Goal: Task Accomplishment & Management: Complete application form

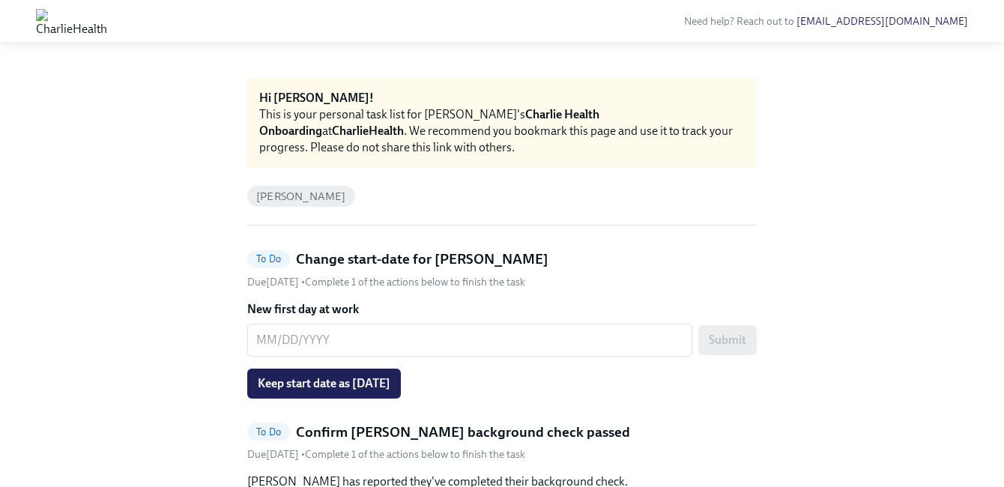
click at [384, 390] on button "Keep start date as [DATE]" at bounding box center [324, 384] width 154 height 30
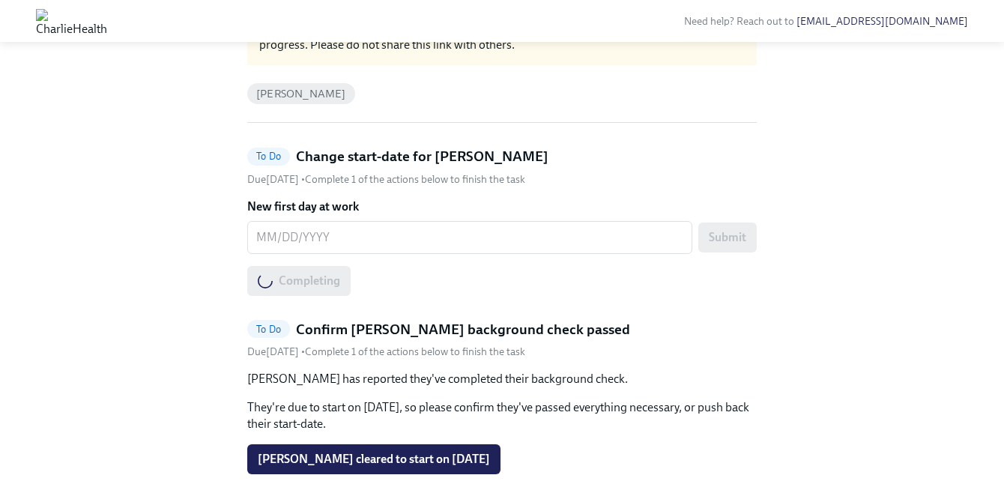
scroll to position [133, 0]
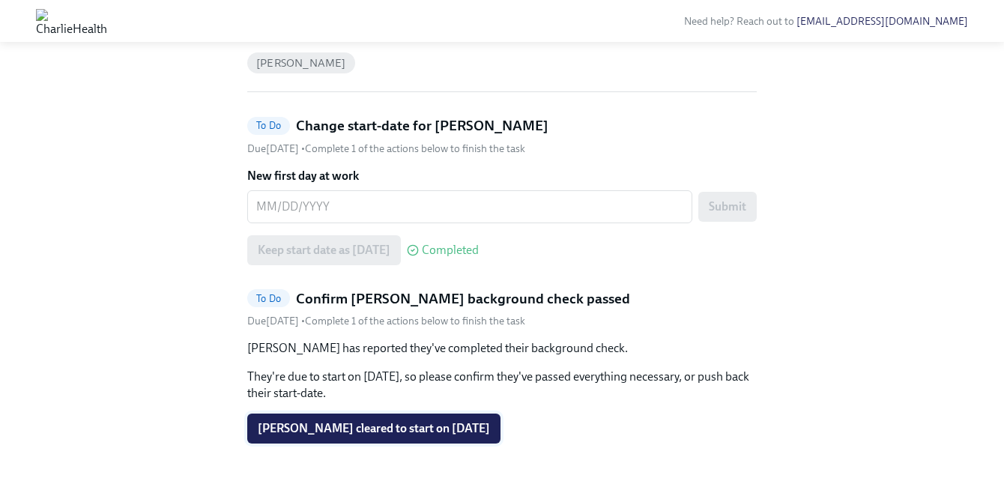
click at [400, 430] on span "[PERSON_NAME] cleared to start on [DATE]" at bounding box center [374, 428] width 232 height 15
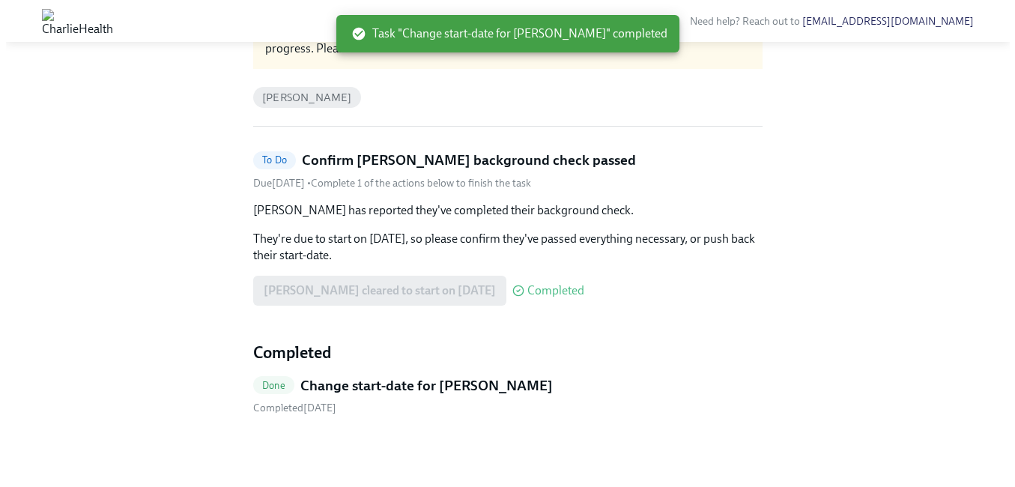
scroll to position [0, 0]
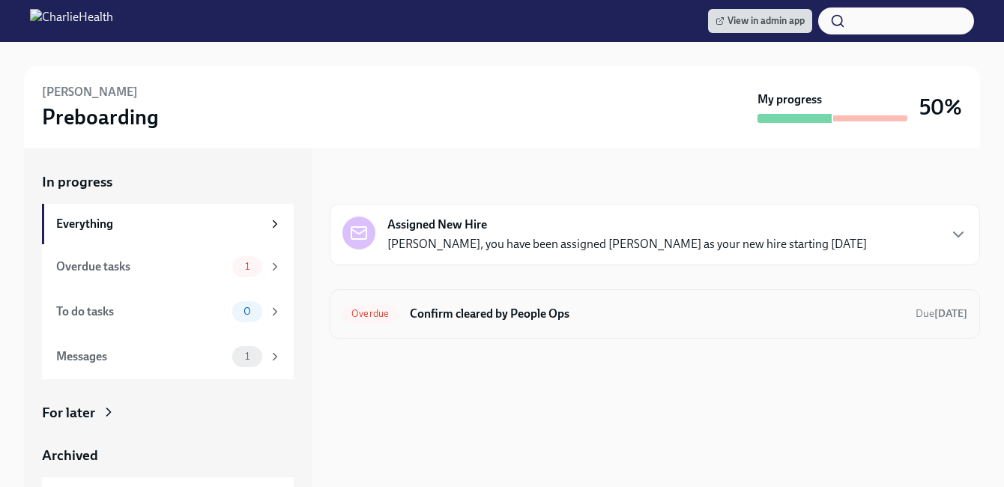
click at [444, 304] on div "Overdue Confirm cleared by People Ops Due [DATE]" at bounding box center [654, 314] width 625 height 24
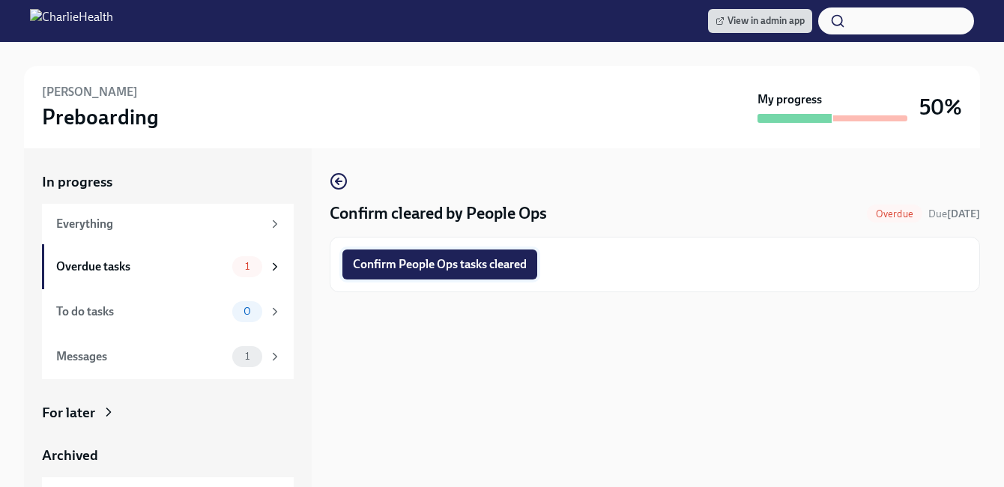
click at [403, 268] on span "Confirm People Ops tasks cleared" at bounding box center [440, 264] width 174 height 15
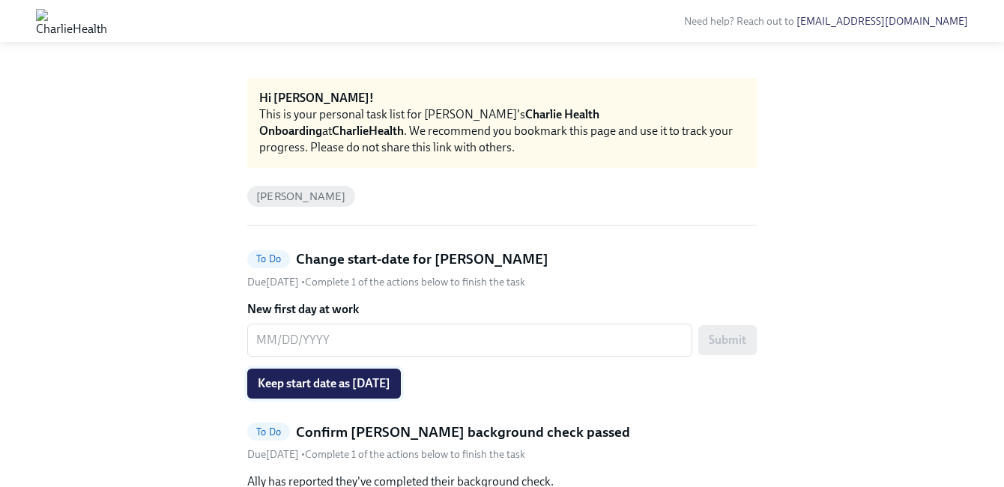
click at [390, 381] on span "Keep start date as [DATE]" at bounding box center [324, 383] width 133 height 15
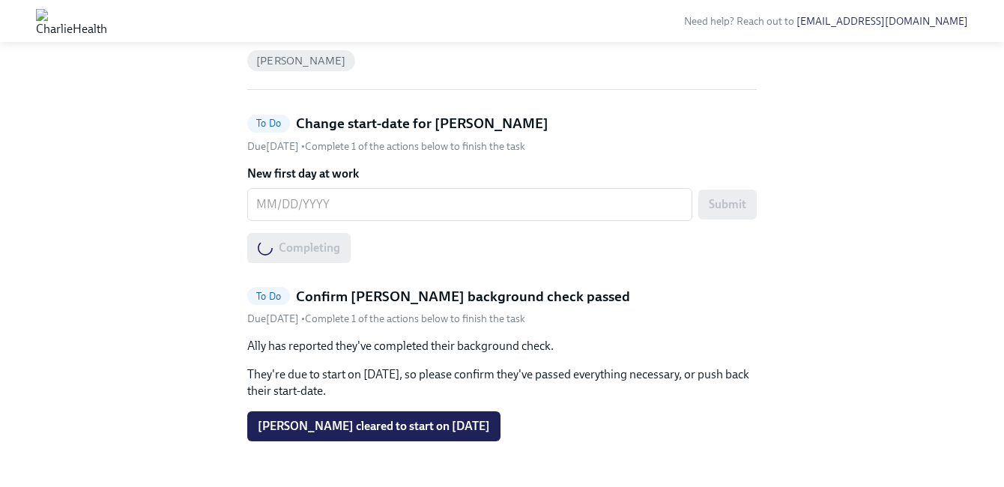
scroll to position [162, 0]
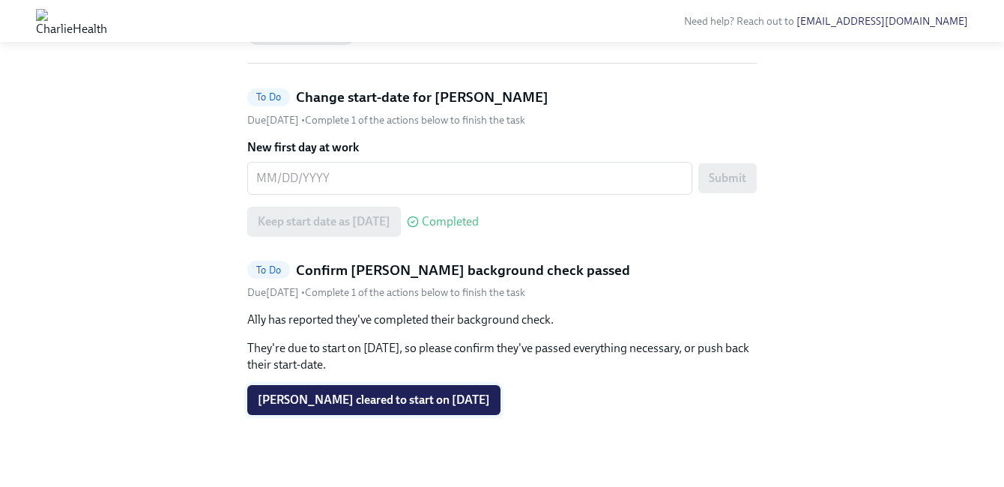
click at [400, 398] on span "[PERSON_NAME] cleared to start on [DATE]" at bounding box center [374, 400] width 232 height 15
